Goal: Task Accomplishment & Management: Complete application form

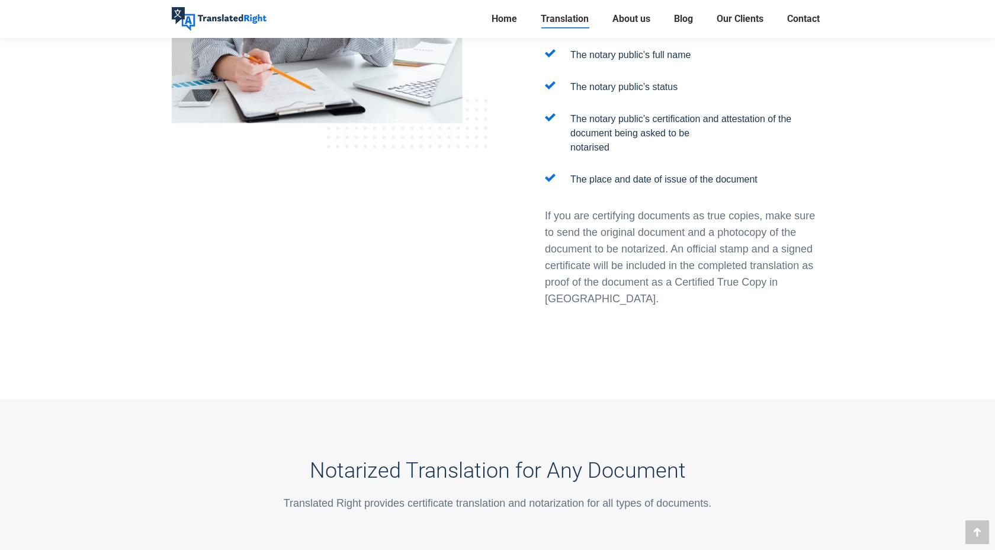
scroll to position [1445, 0]
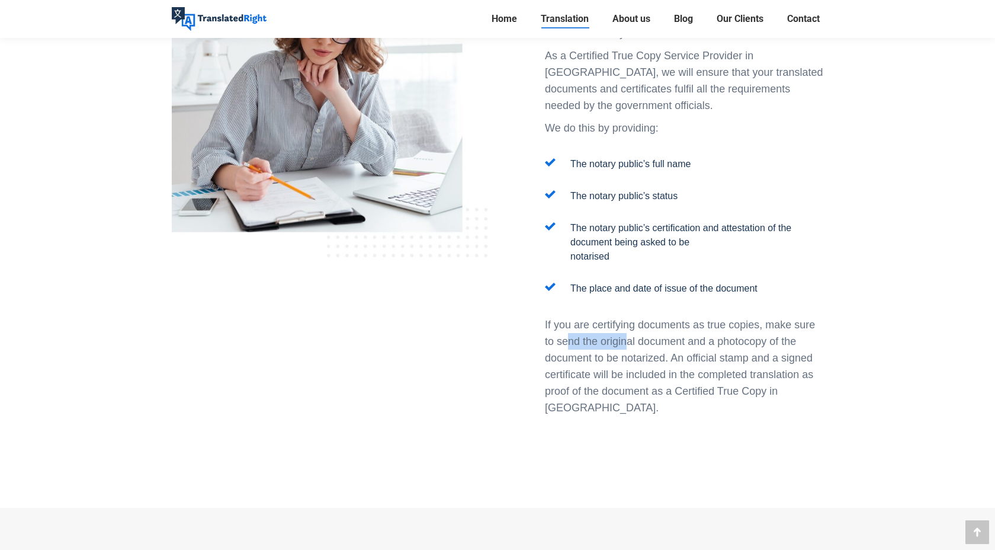
drag, startPoint x: 569, startPoint y: 274, endPoint x: 625, endPoint y: 274, distance: 56.3
click at [625, 316] on p "If you are certifying documents as true copies, make sure to send the original …" at bounding box center [684, 366] width 278 height 100
click at [694, 316] on p "If you are certifying documents as true copies, make sure to send the original …" at bounding box center [684, 366] width 278 height 100
drag, startPoint x: 559, startPoint y: 300, endPoint x: 640, endPoint y: 300, distance: 81.7
click at [640, 316] on p "If you are certifying documents as true copies, make sure to send the original …" at bounding box center [684, 366] width 278 height 100
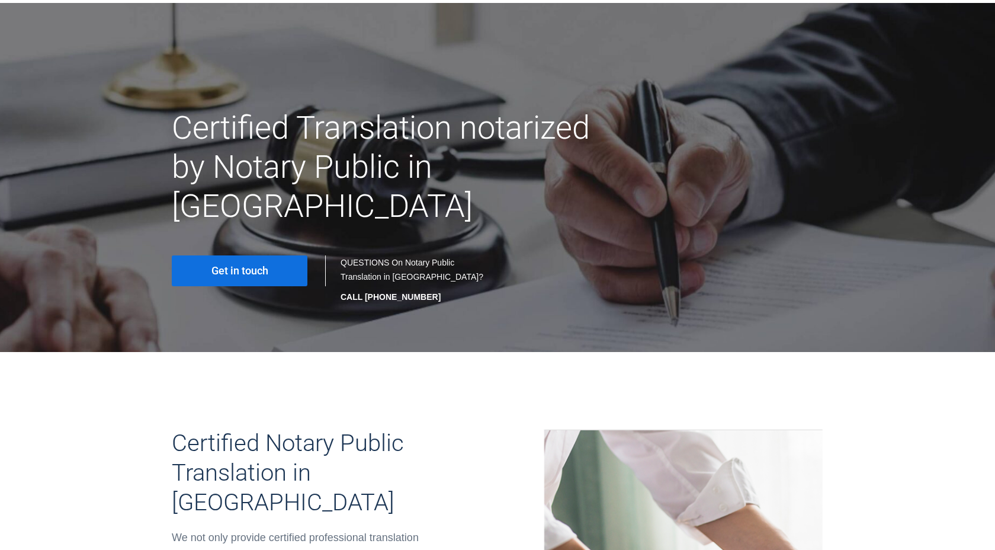
scroll to position [94, 0]
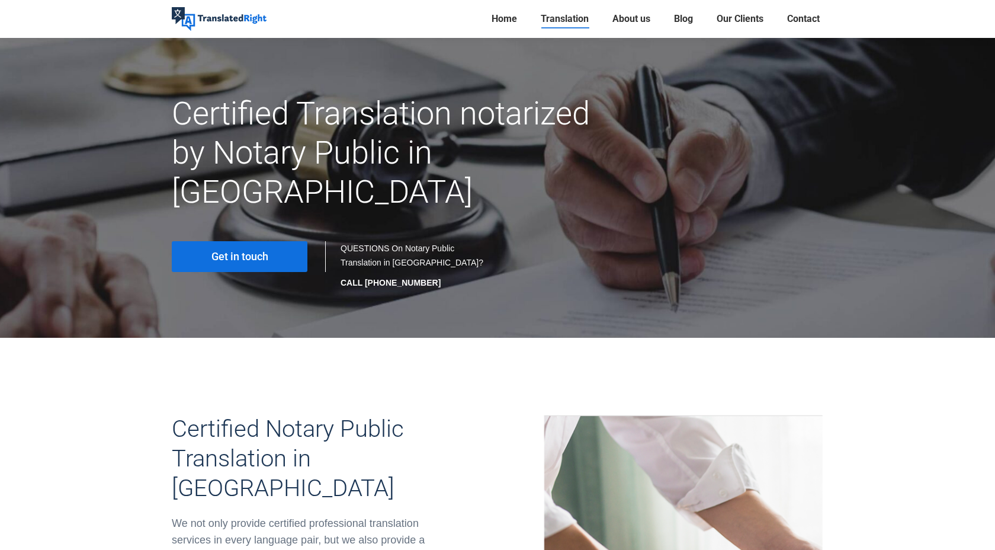
click at [238, 251] on span "Get in touch" at bounding box center [239, 257] width 57 height 12
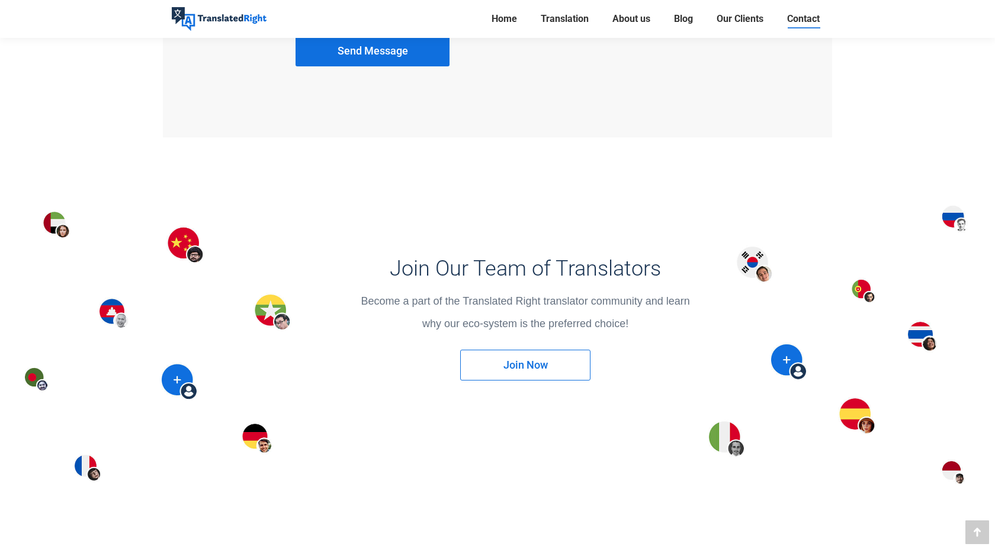
scroll to position [1256, 0]
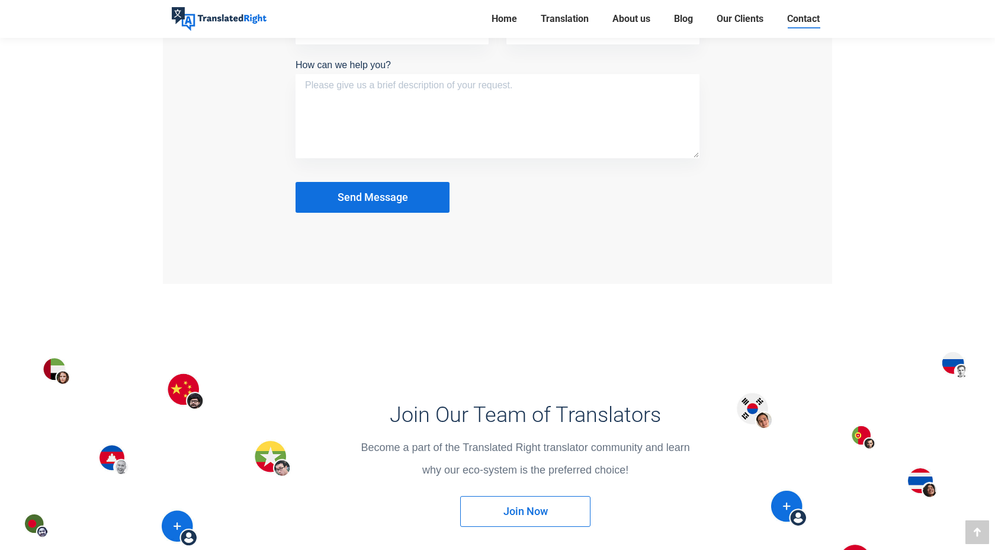
click at [569, 28] on li "Translation Translation Services Website Translation Proofreading Transcription…" at bounding box center [565, 19] width 72 height 38
click at [559, 22] on span "Translation" at bounding box center [565, 19] width 48 height 12
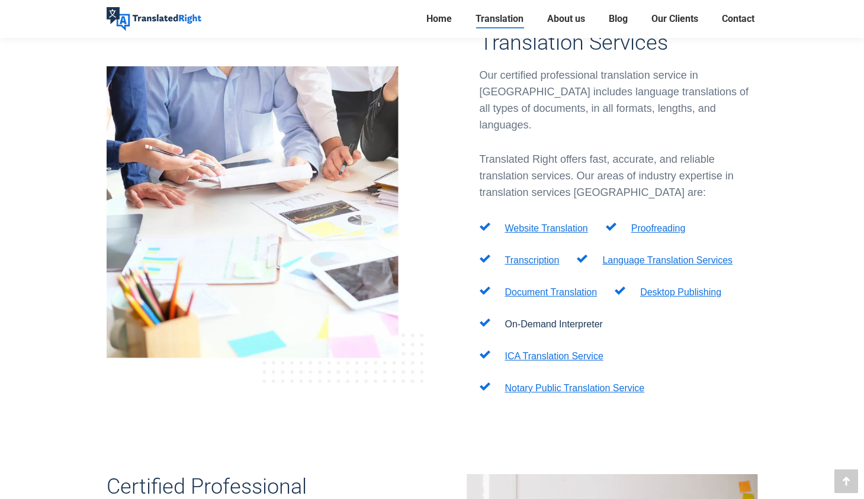
scroll to position [396, 0]
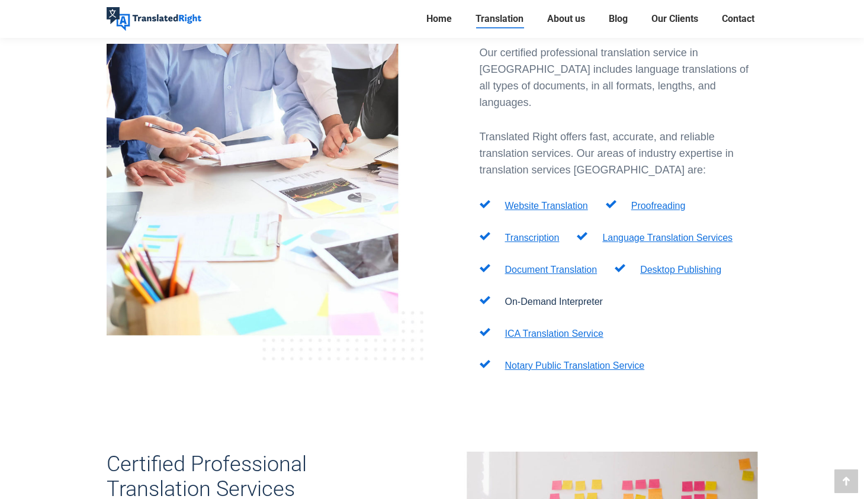
click at [581, 327] on ul "Website Translation Proofreading Transcription Language Translation Services Do…" at bounding box center [619, 287] width 278 height 177
click at [570, 361] on link "Notary Public Translation Service" at bounding box center [575, 366] width 140 height 10
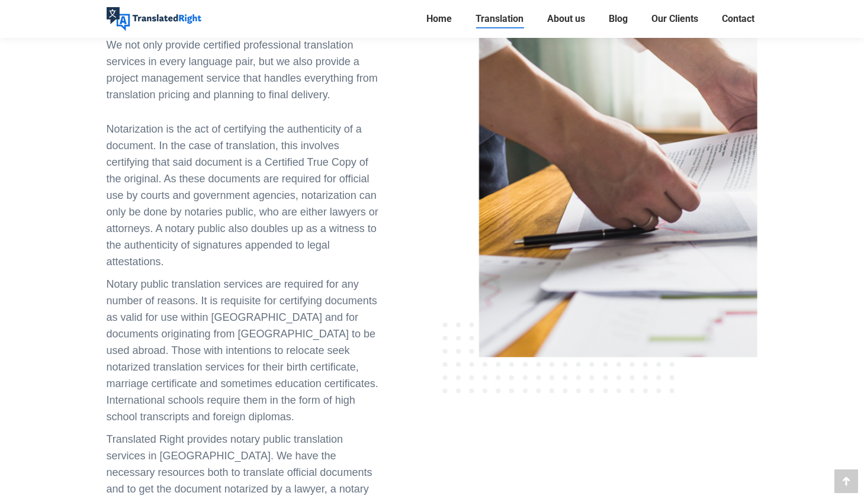
scroll to position [781, 0]
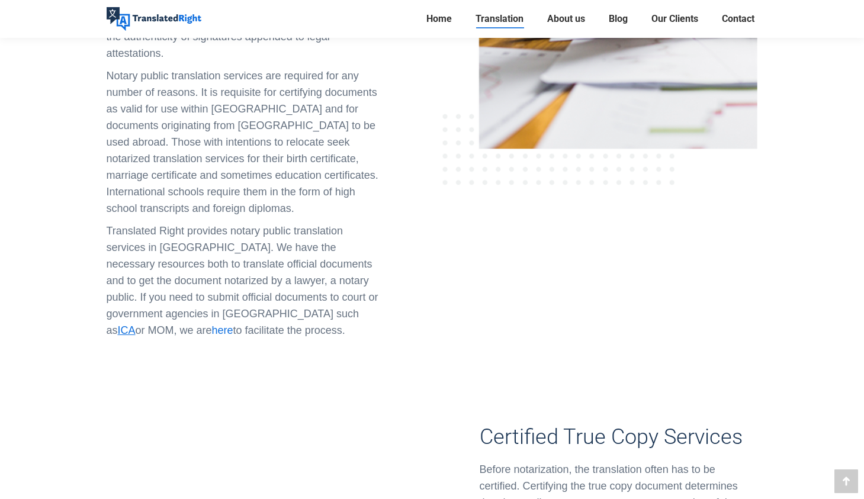
click at [233, 325] on span "here" at bounding box center [222, 331] width 21 height 12
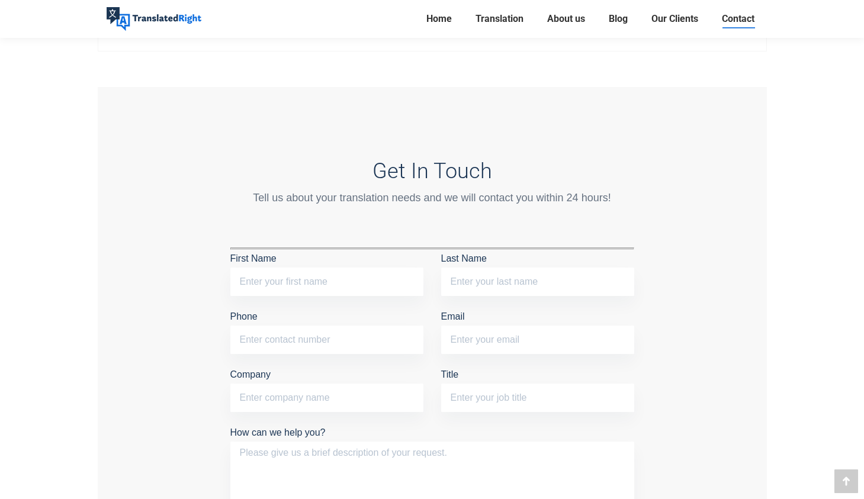
scroll to position [923, 0]
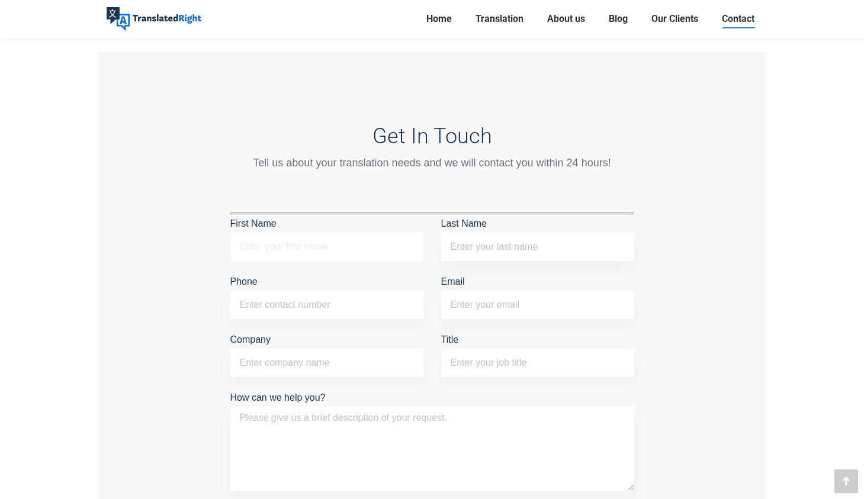
click at [341, 241] on input "First Name" at bounding box center [326, 247] width 193 height 28
click at [283, 235] on input "First Name" at bounding box center [326, 247] width 193 height 28
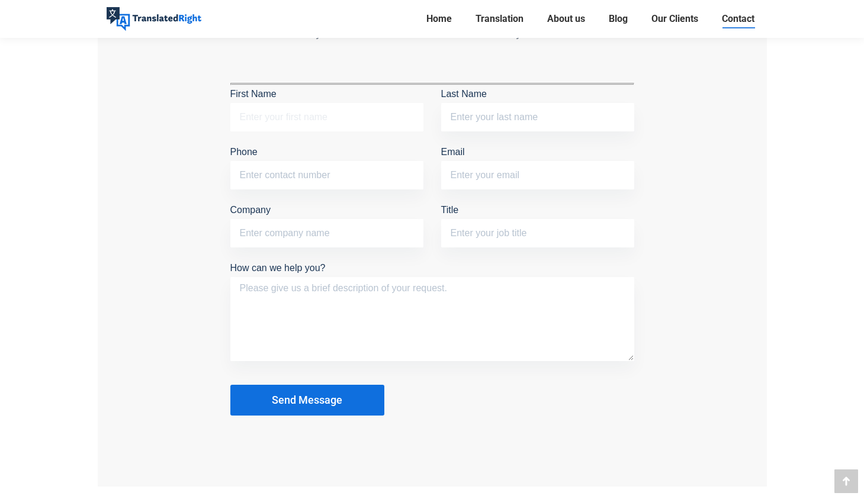
scroll to position [1055, 0]
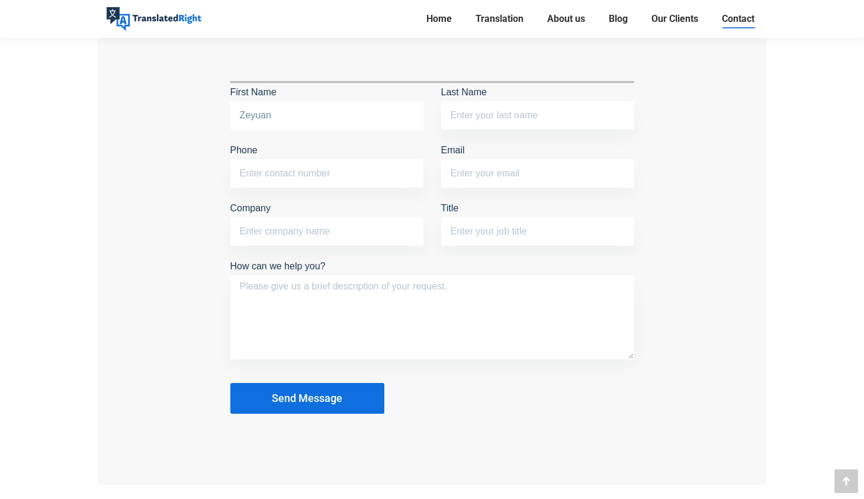
type input "Zeyuan"
click at [488, 113] on input "Last Name" at bounding box center [537, 115] width 193 height 28
type input "Jing"
click at [355, 186] on p "Phone" at bounding box center [326, 168] width 193 height 52
click at [341, 168] on input "Phone" at bounding box center [326, 173] width 193 height 28
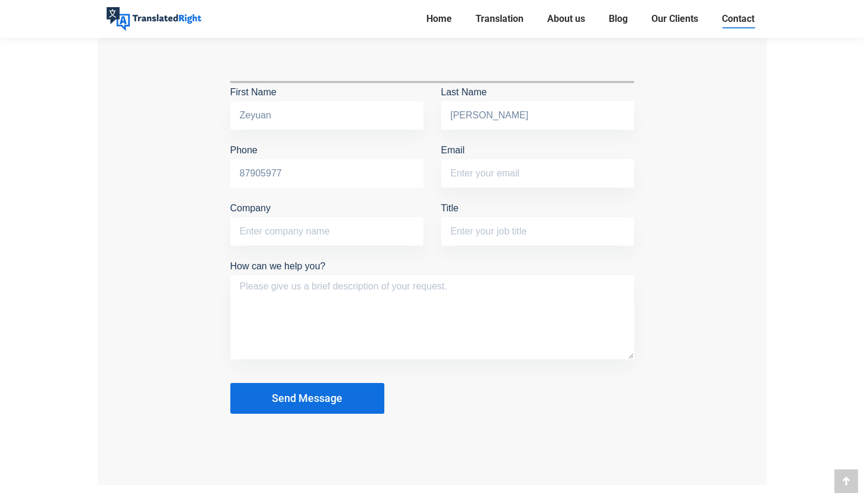
type input "87905977"
click at [480, 171] on input "Email" at bounding box center [537, 173] width 193 height 28
type input "jing_zy@nus.edu.sg"
click at [467, 229] on input "Title" at bounding box center [537, 231] width 193 height 28
type input "research engineer"
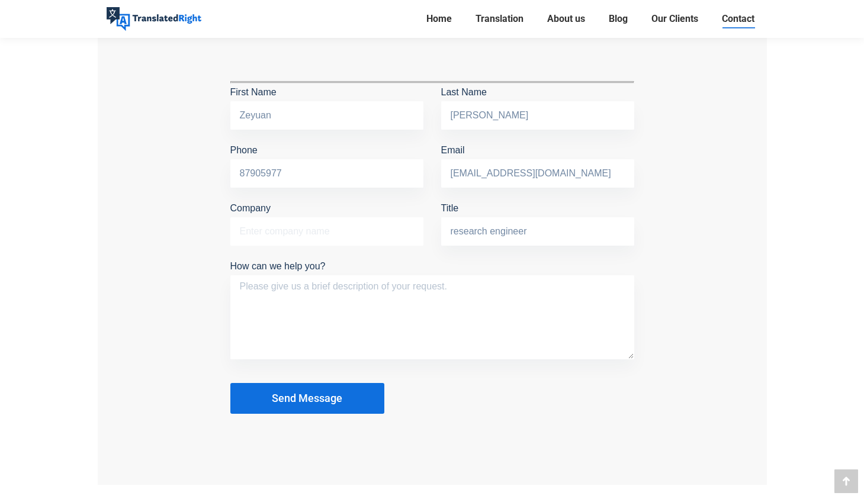
click at [293, 226] on input "Company" at bounding box center [326, 231] width 193 height 28
type input "National University of Singapore"
click at [244, 281] on textarea "How can we help you?" at bounding box center [432, 317] width 404 height 84
type textarea "I"
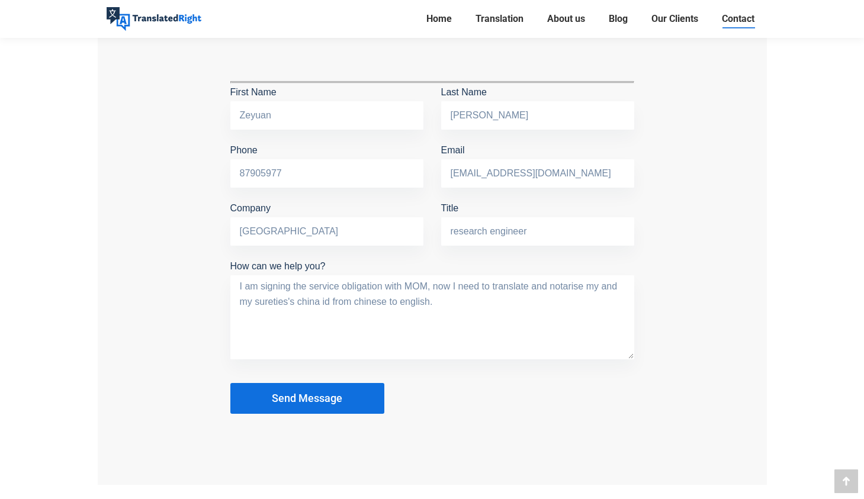
type textarea "I am signing the service obligation with MOM, now I need to translate and notar…"
click at [322, 396] on span "Send Message" at bounding box center [307, 399] width 70 height 12
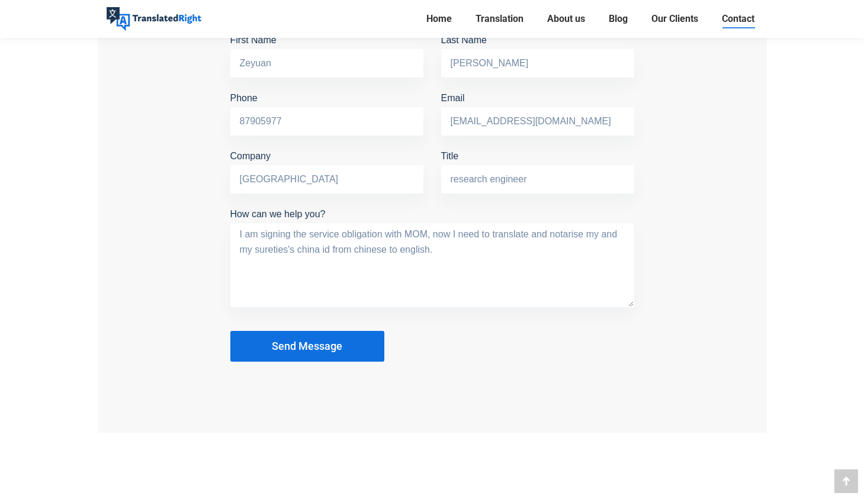
scroll to position [1111, 0]
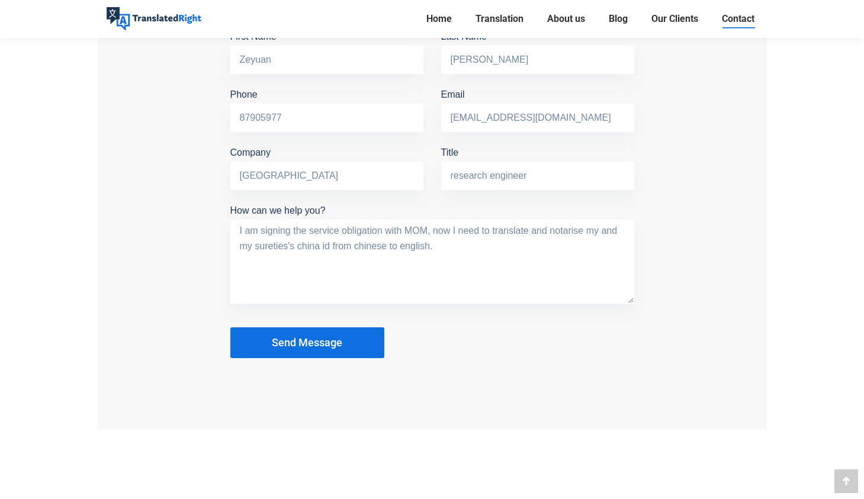
click at [307, 351] on button "Send Message" at bounding box center [307, 343] width 154 height 31
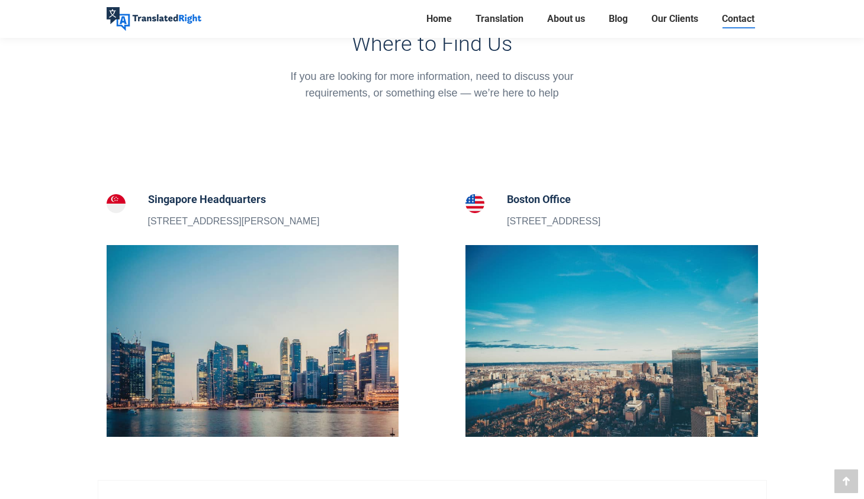
scroll to position [0, 0]
